Goal: Task Accomplishment & Management: Manage account settings

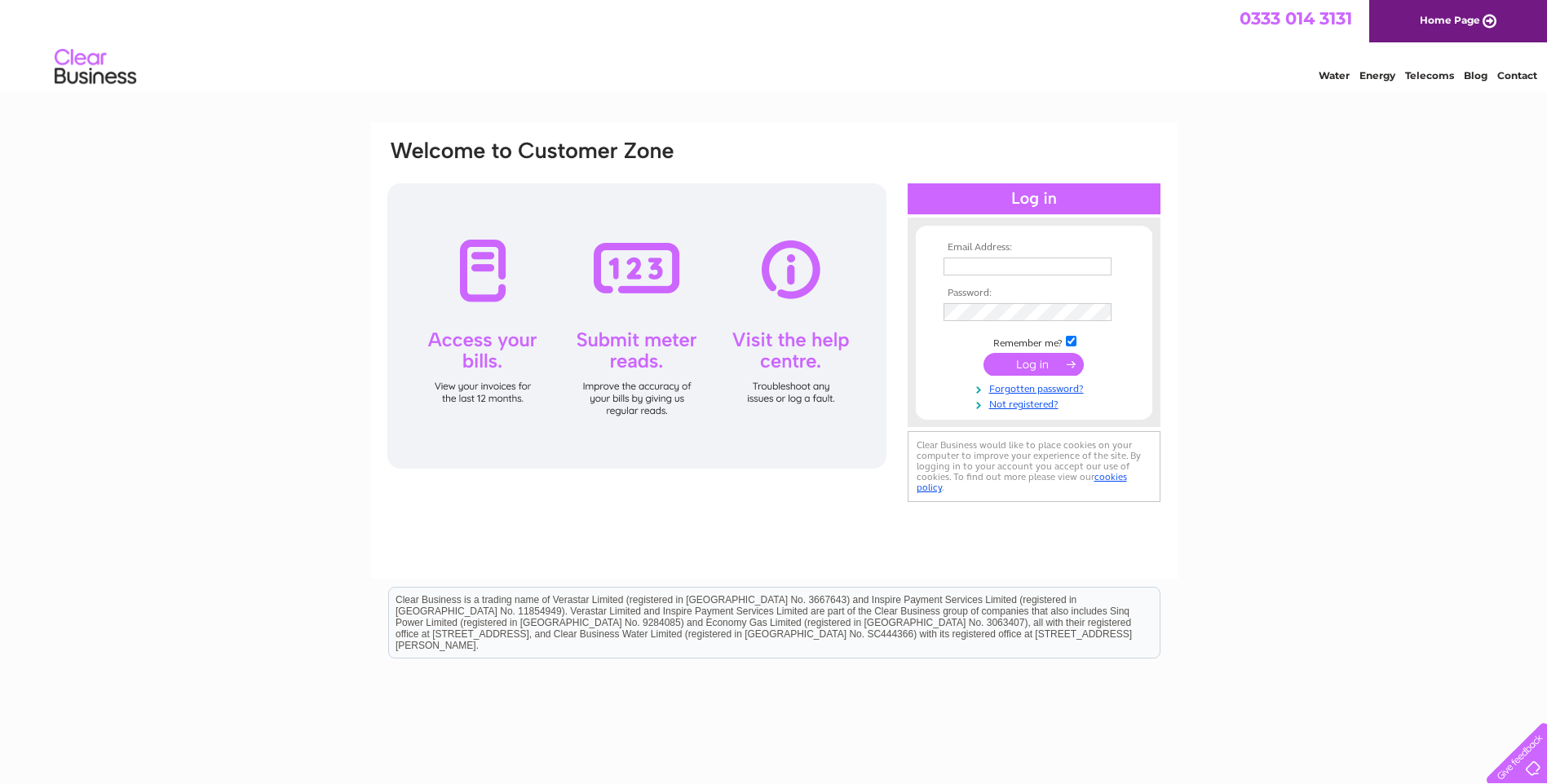
type input "[EMAIL_ADDRESS][DOMAIN_NAME]"
click at [1053, 368] on input "submit" at bounding box center [1034, 364] width 101 height 23
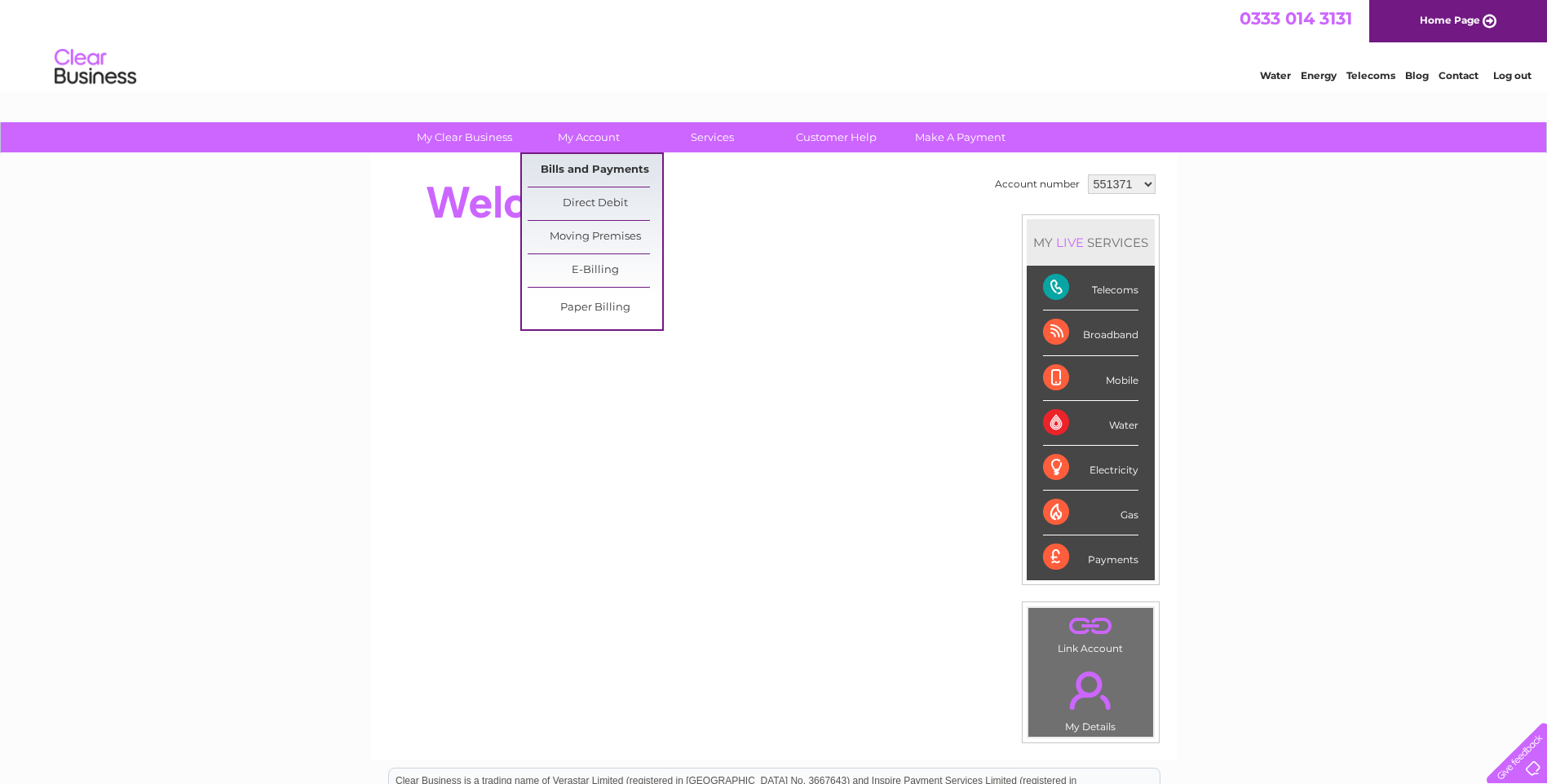
click at [585, 160] on link "Bills and Payments" at bounding box center [594, 170] width 134 height 33
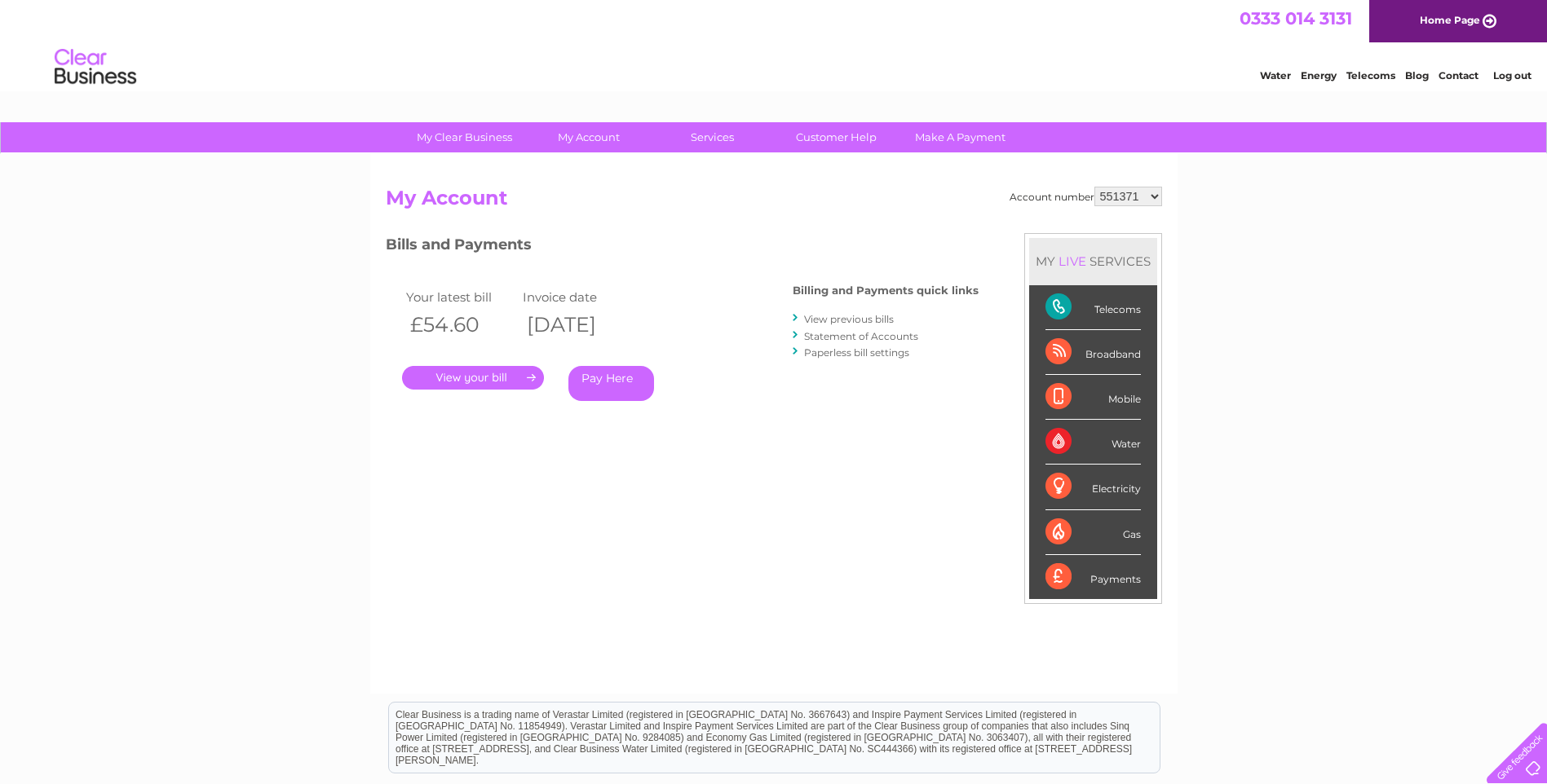
click at [1156, 195] on select "551371 1120080" at bounding box center [1128, 196] width 68 height 20
select select "1120080"
click at [1095, 187] on select "551371 1120080" at bounding box center [1128, 196] width 68 height 20
click at [480, 379] on link "." at bounding box center [472, 377] width 142 height 24
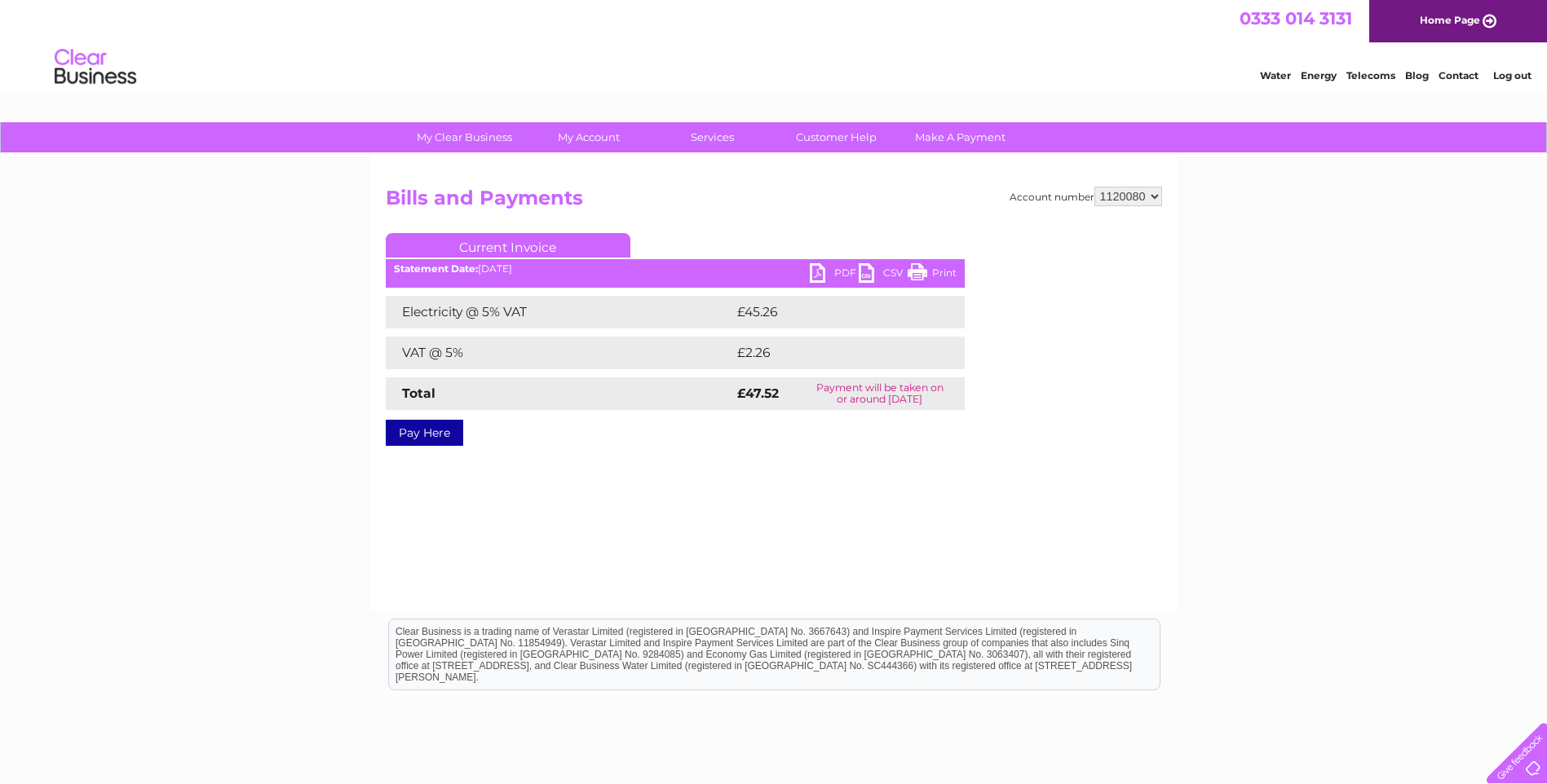
click at [840, 273] on link "PDF" at bounding box center [834, 274] width 49 height 24
click at [939, 274] on link "Print" at bounding box center [932, 274] width 49 height 24
